Goal: Register for event/course

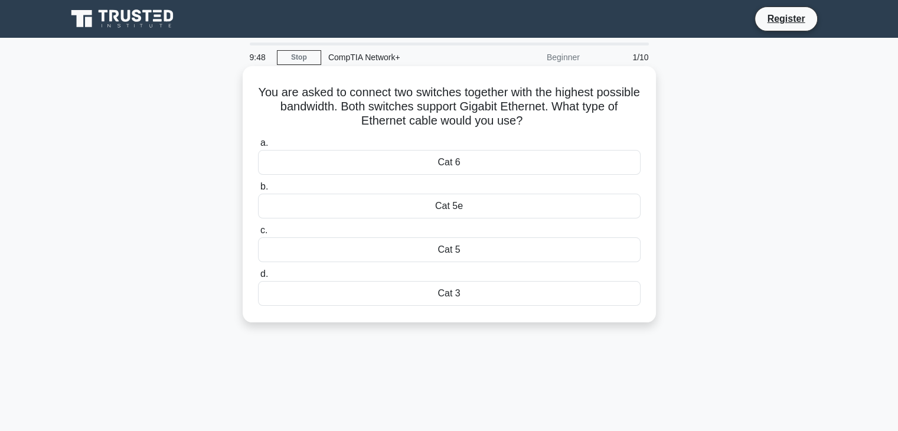
click at [474, 158] on div "Cat 6" at bounding box center [449, 162] width 383 height 25
click at [258, 147] on input "a. Cat 6" at bounding box center [258, 143] width 0 height 8
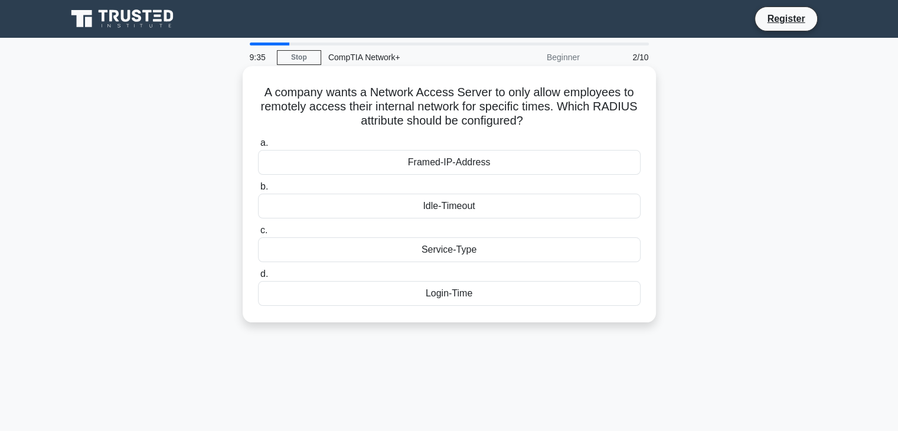
click at [469, 159] on div "Framed-IP-Address" at bounding box center [449, 162] width 383 height 25
click at [258, 147] on input "a. Framed-IP-Address" at bounding box center [258, 143] width 0 height 8
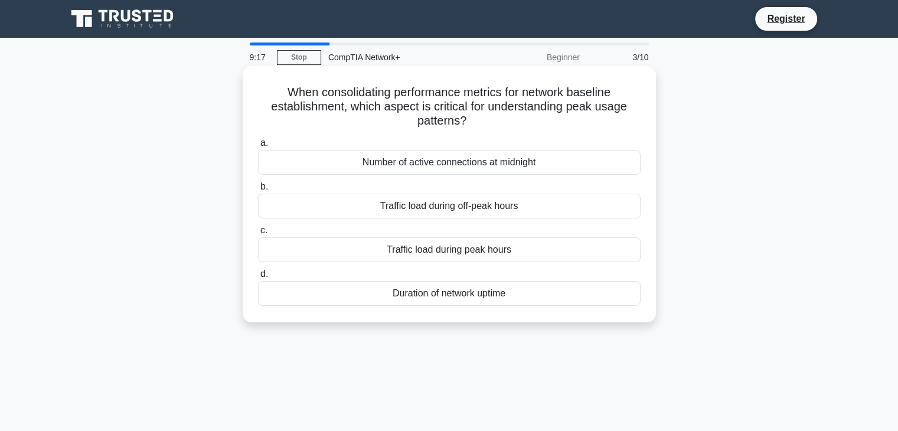
click at [447, 298] on div "Duration of network uptime" at bounding box center [449, 293] width 383 height 25
click at [258, 278] on input "d. Duration of network uptime" at bounding box center [258, 274] width 0 height 8
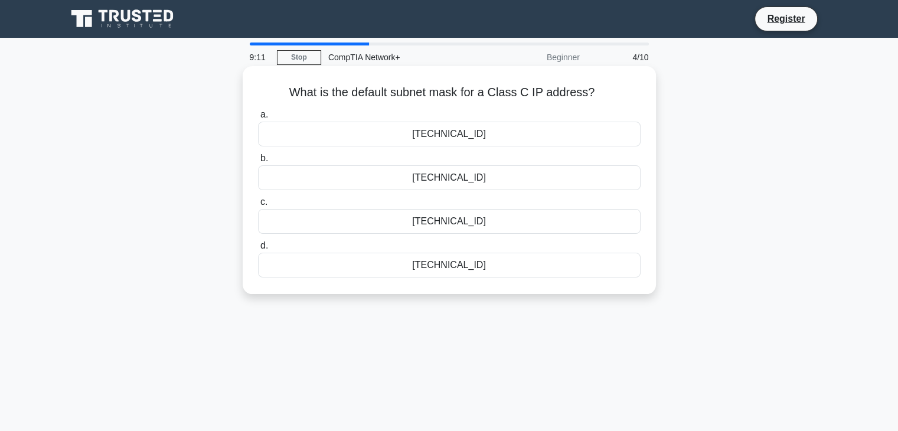
click at [468, 181] on div "[TECHNICAL_ID]" at bounding box center [449, 177] width 383 height 25
click at [258, 162] on input "b. [TECHNICAL_ID]" at bounding box center [258, 159] width 0 height 8
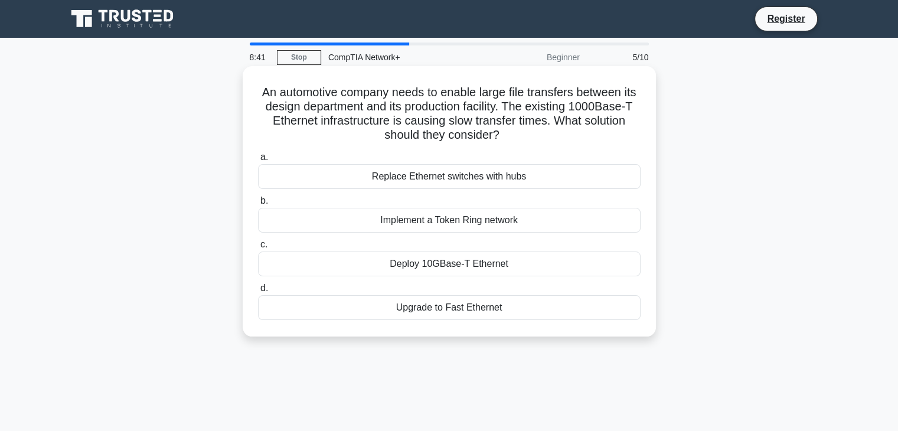
click at [466, 266] on div "Deploy 10GBase-T Ethernet" at bounding box center [449, 264] width 383 height 25
click at [445, 262] on div "Deploy 10GBase-T Ethernet" at bounding box center [449, 264] width 383 height 25
click at [258, 249] on input "c. Deploy 10GBase-T Ethernet" at bounding box center [258, 245] width 0 height 8
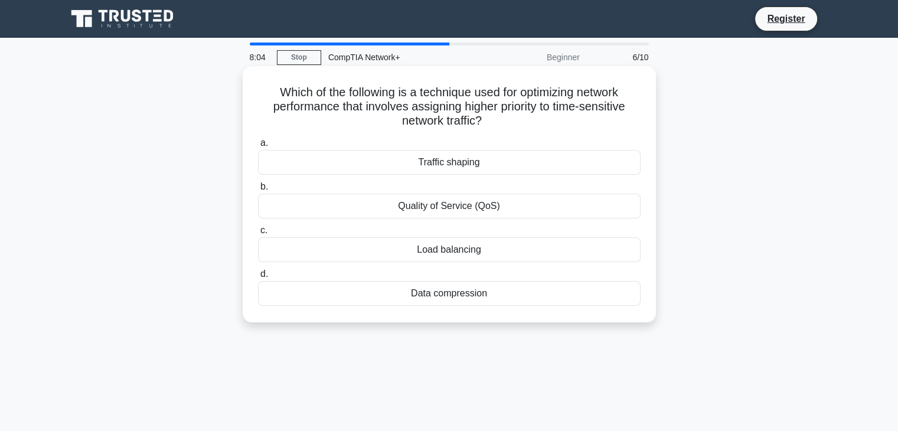
click at [435, 254] on div "Load balancing" at bounding box center [449, 249] width 383 height 25
click at [258, 234] on input "c. Load balancing" at bounding box center [258, 231] width 0 height 8
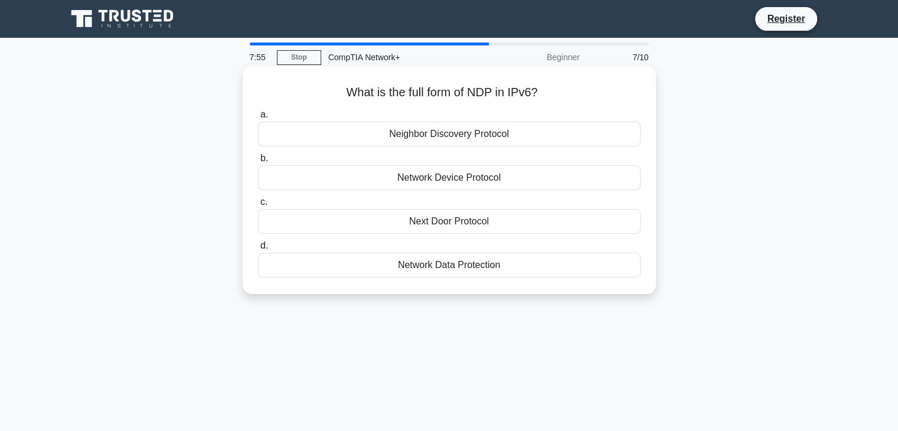
click at [440, 182] on div "Network Device Protocol" at bounding box center [449, 177] width 383 height 25
click at [258, 162] on input "b. Network Device Protocol" at bounding box center [258, 159] width 0 height 8
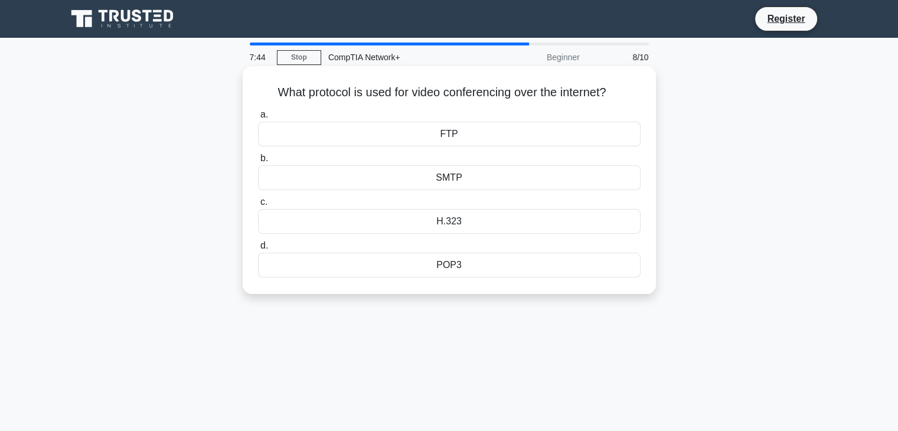
click at [447, 215] on div "H.323" at bounding box center [449, 221] width 383 height 25
click at [258, 206] on input "c. H.323" at bounding box center [258, 202] width 0 height 8
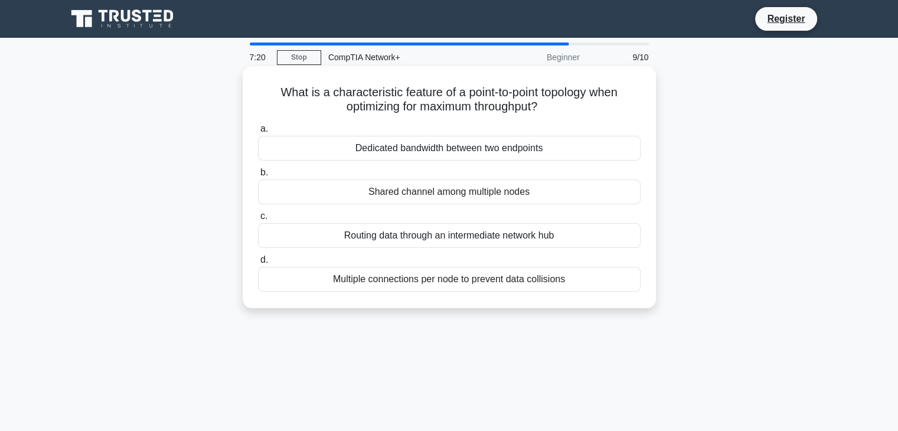
click at [425, 240] on div "Routing data through an intermediate network hub" at bounding box center [449, 235] width 383 height 25
click at [258, 220] on input "c. Routing data through an intermediate network hub" at bounding box center [258, 217] width 0 height 8
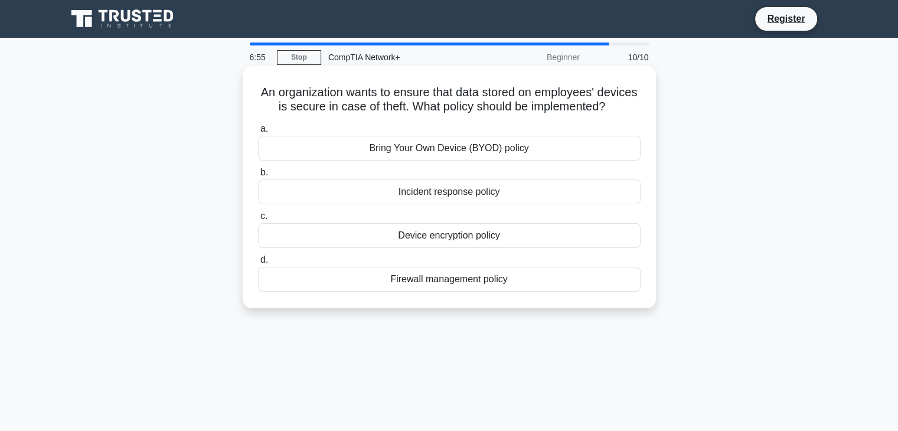
click at [455, 292] on div "Firewall management policy" at bounding box center [449, 279] width 383 height 25
click at [258, 264] on input "d. Firewall management policy" at bounding box center [258, 260] width 0 height 8
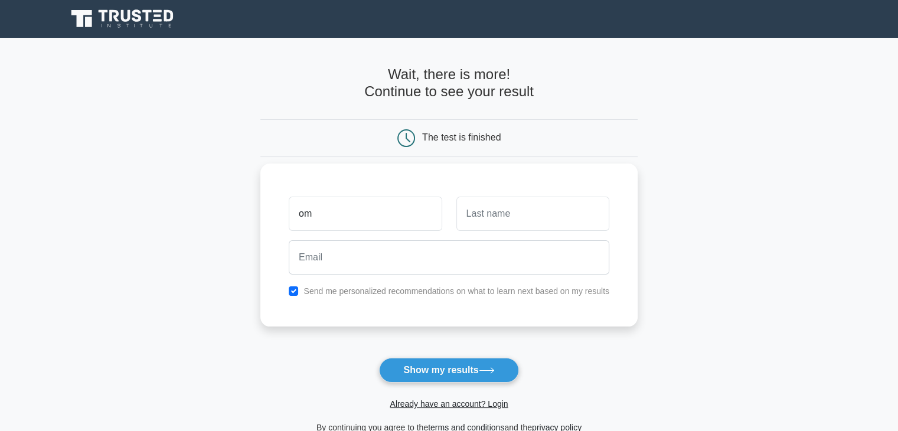
type input "om"
click at [508, 215] on input "text" at bounding box center [532, 214] width 153 height 34
type input "m"
click at [317, 204] on input "om" at bounding box center [365, 214] width 153 height 34
click at [316, 203] on input "om" at bounding box center [365, 214] width 153 height 34
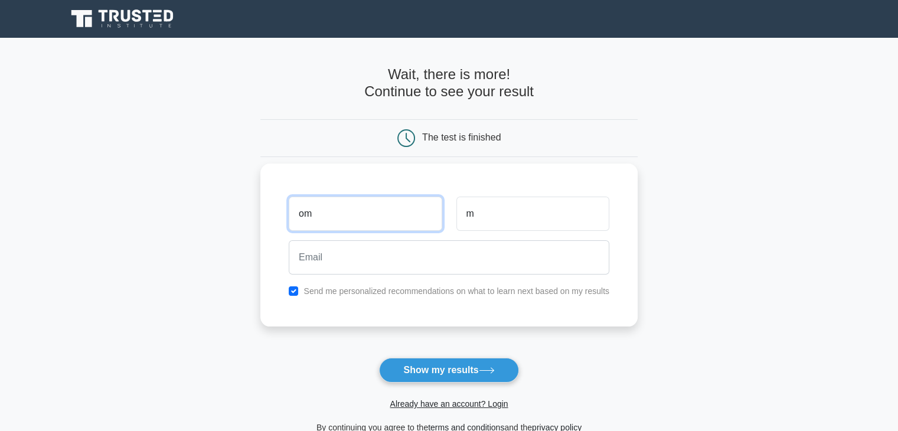
click at [316, 203] on input "om" at bounding box center [365, 214] width 153 height 34
type input "kartik"
click at [549, 218] on input "m" at bounding box center [532, 214] width 153 height 34
click at [547, 215] on input "m" at bounding box center [532, 214] width 153 height 34
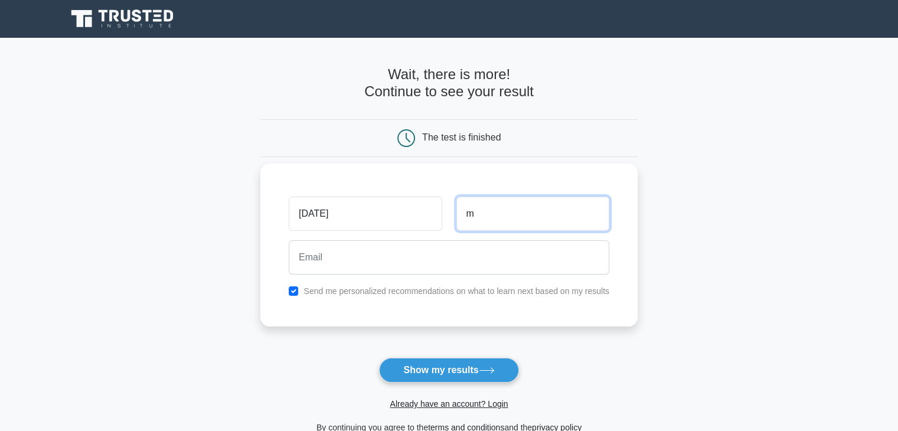
click at [579, 218] on input "m" at bounding box center [532, 214] width 153 height 34
type input "kale"
click at [515, 237] on div at bounding box center [449, 258] width 335 height 44
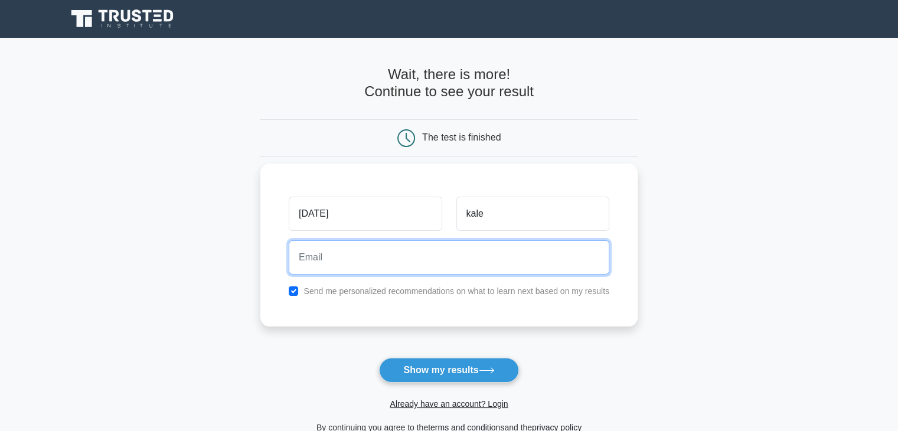
click at [504, 249] on input "email" at bounding box center [449, 257] width 321 height 34
click at [489, 252] on input "email" at bounding box center [449, 257] width 321 height 34
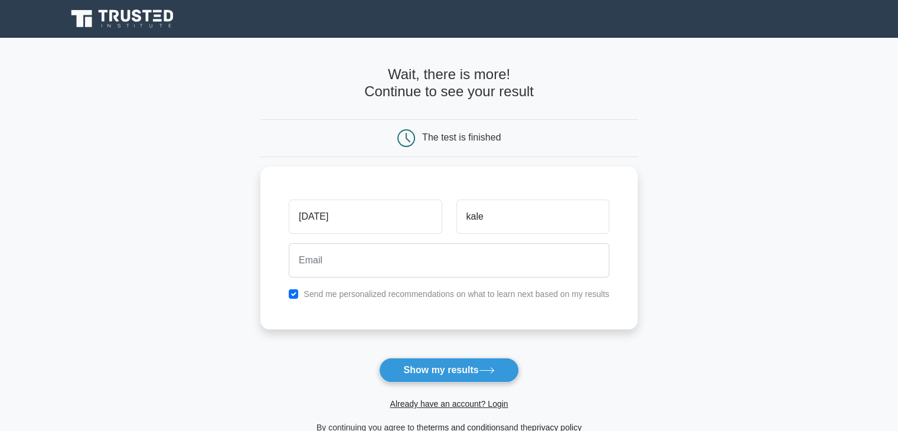
click at [239, 267] on main "Wait, there is more! Continue to see your result The test is finished kartik ka…" at bounding box center [449, 250] width 898 height 425
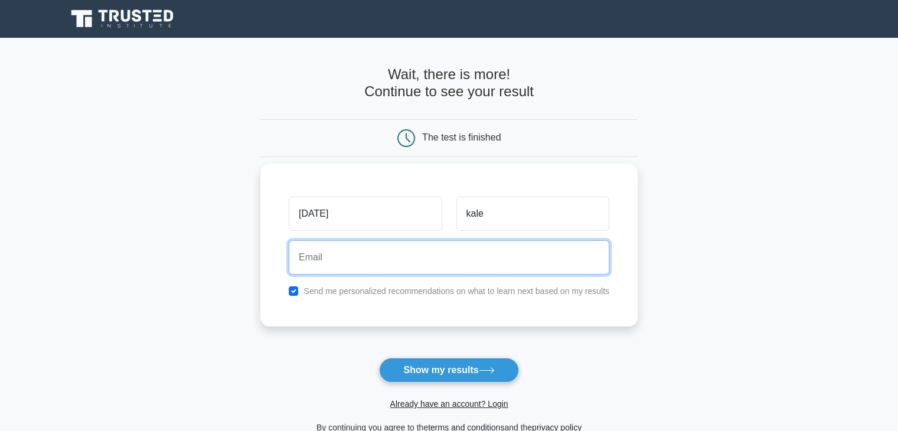
click at [396, 269] on input "email" at bounding box center [449, 257] width 321 height 34
type input "kalekartik9373@gmail.com"
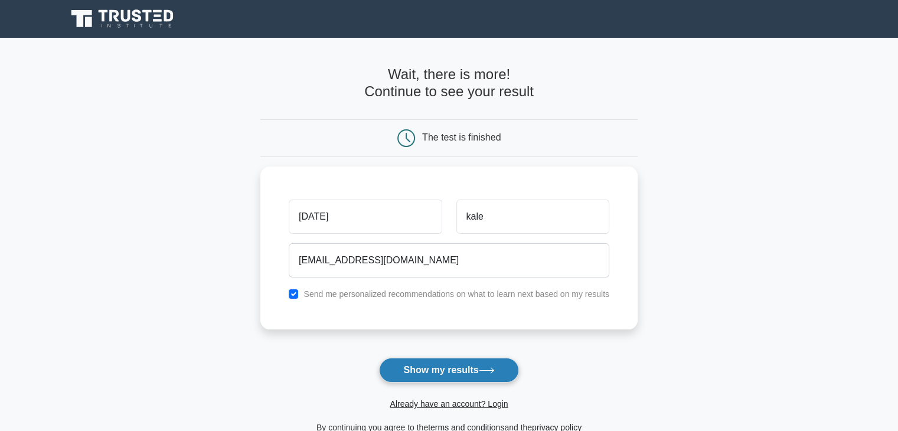
click at [472, 370] on button "Show my results" at bounding box center [448, 370] width 139 height 25
